Goal: Find contact information: Find contact information

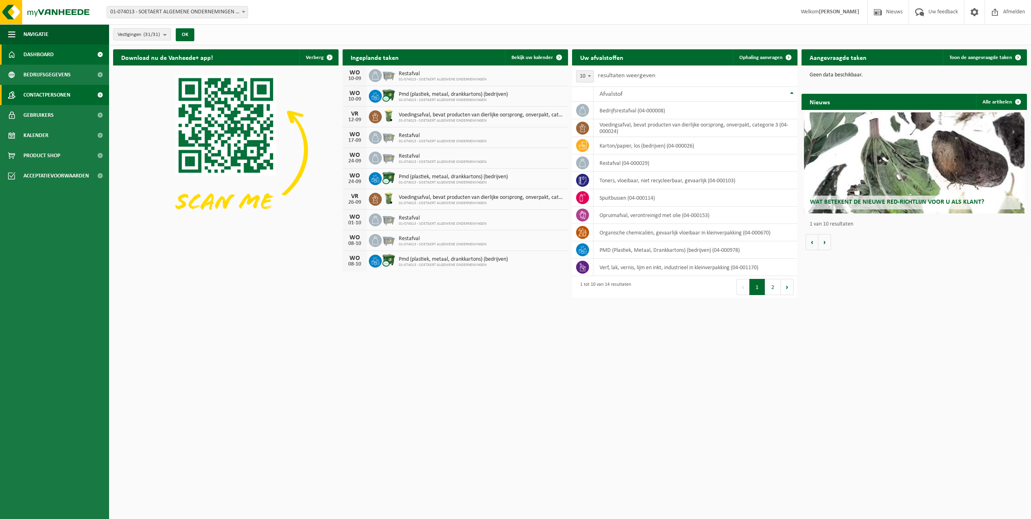
click at [51, 95] on span "Contactpersonen" at bounding box center [46, 95] width 47 height 20
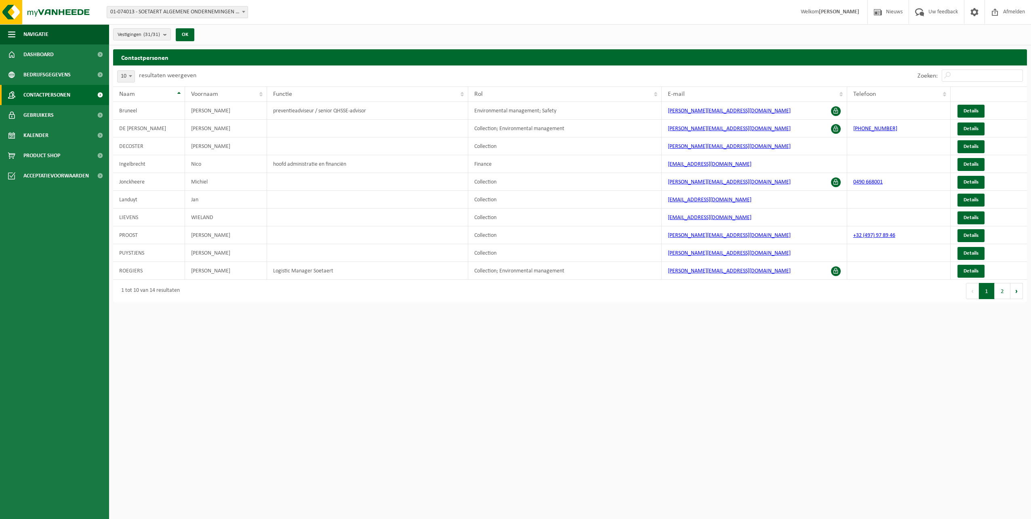
click at [42, 53] on span "Dashboard" at bounding box center [38, 54] width 30 height 20
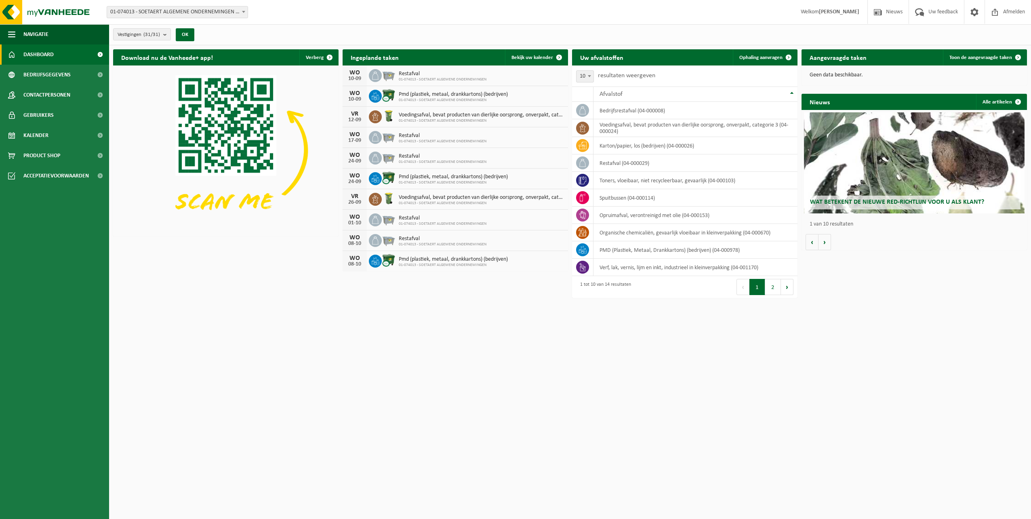
click at [751, 362] on html "Vestiging: 01-074013 - SOETAERT ALGEMENE ONDERNEMINGEN - OOSTENDE 10-822442 - A…" at bounding box center [515, 259] width 1031 height 519
